Goal: Navigation & Orientation: Find specific page/section

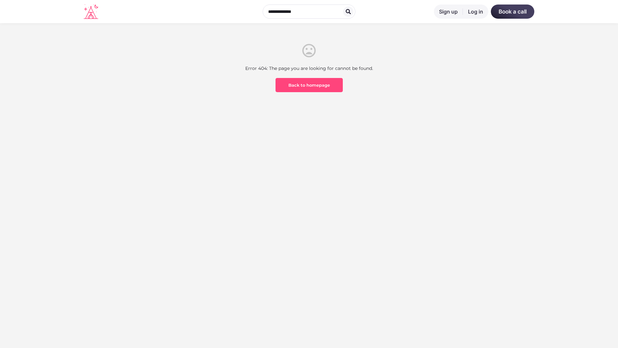
scroll to position [189, 0]
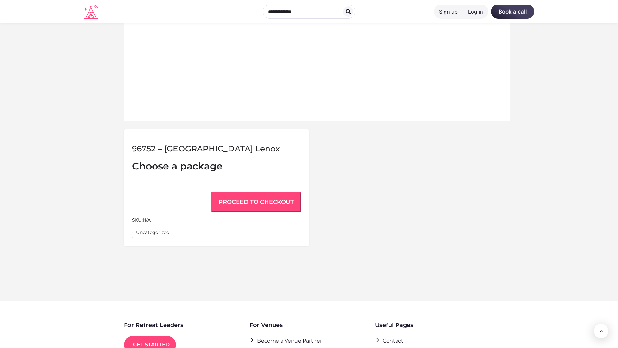
scroll to position [434, 0]
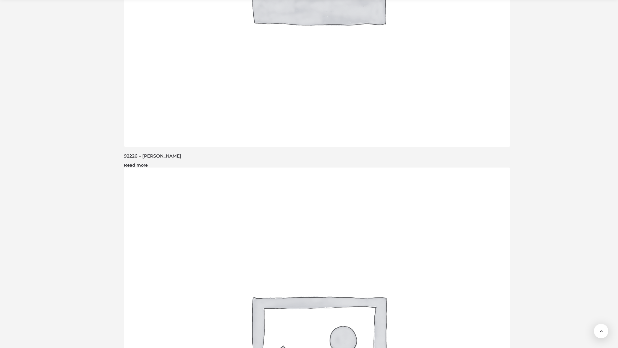
scroll to position [622, 0]
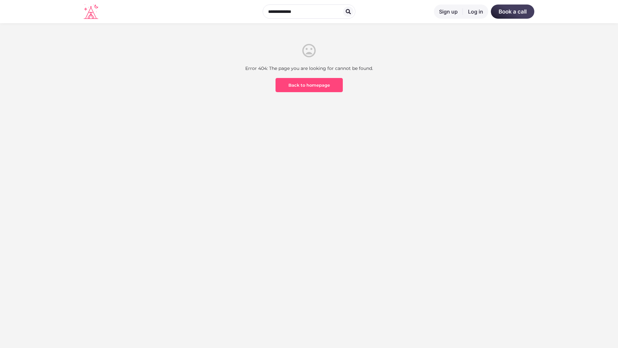
scroll to position [189, 0]
